Goal: Task Accomplishment & Management: Manage account settings

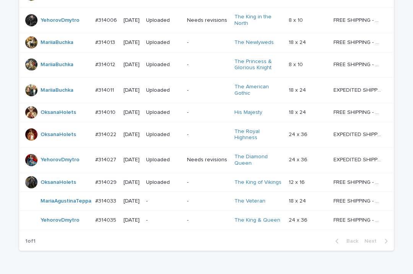
scroll to position [468, 0]
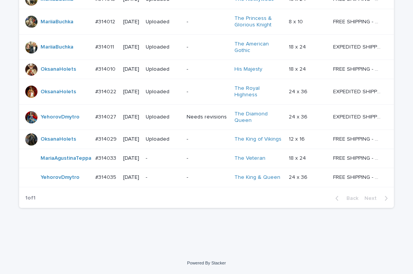
scroll to position [347, 0]
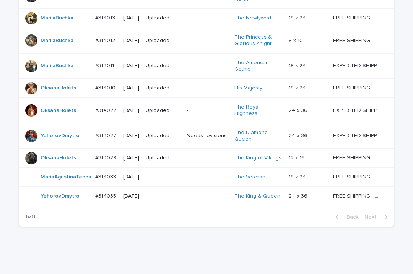
click at [168, 174] on p "-" at bounding box center [163, 177] width 35 height 6
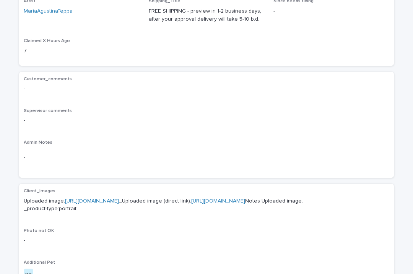
scroll to position [194, 0]
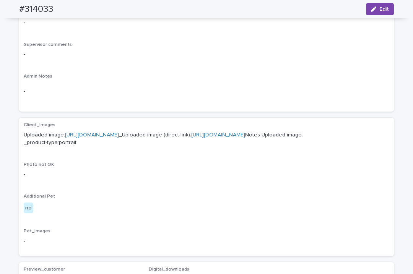
click at [119, 136] on link "[URL][DOMAIN_NAME]" at bounding box center [92, 134] width 54 height 5
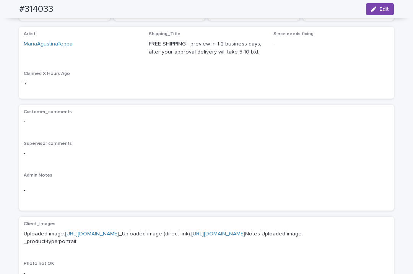
scroll to position [0, 0]
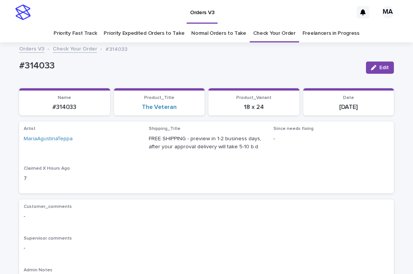
drag, startPoint x: 373, startPoint y: 68, endPoint x: 271, endPoint y: 72, distance: 101.8
click at [373, 67] on div "button" at bounding box center [375, 67] width 8 height 5
click at [121, 143] on icon at bounding box center [125, 143] width 8 height 8
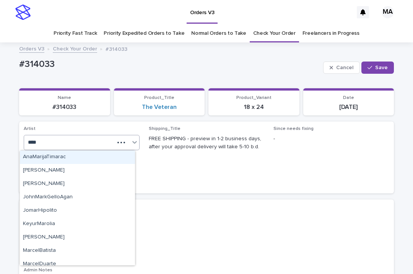
type input "*****"
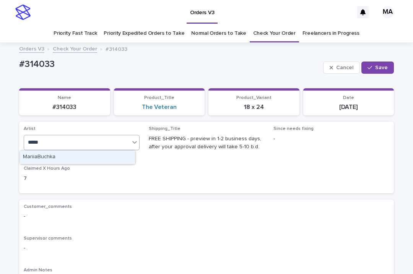
click at [69, 156] on div "MariiaBuchka" at bounding box center [77, 157] width 115 height 13
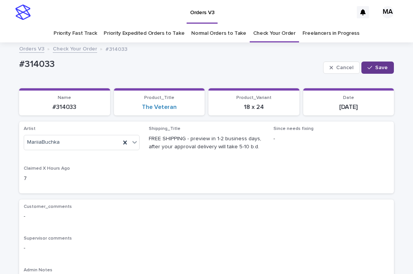
click at [367, 67] on icon "button" at bounding box center [369, 67] width 5 height 5
click at [67, 67] on p "#314033" at bounding box center [189, 65] width 341 height 11
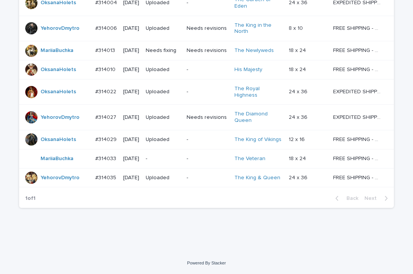
scroll to position [232, 0]
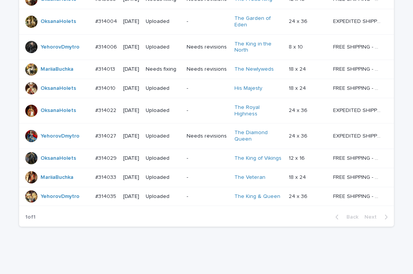
click at [140, 239] on div "Loading... Saving… Loading... Saving… Check Your Order Artist Name Date Design_…" at bounding box center [206, 71] width 413 height 399
